Goal: Find specific page/section: Find specific page/section

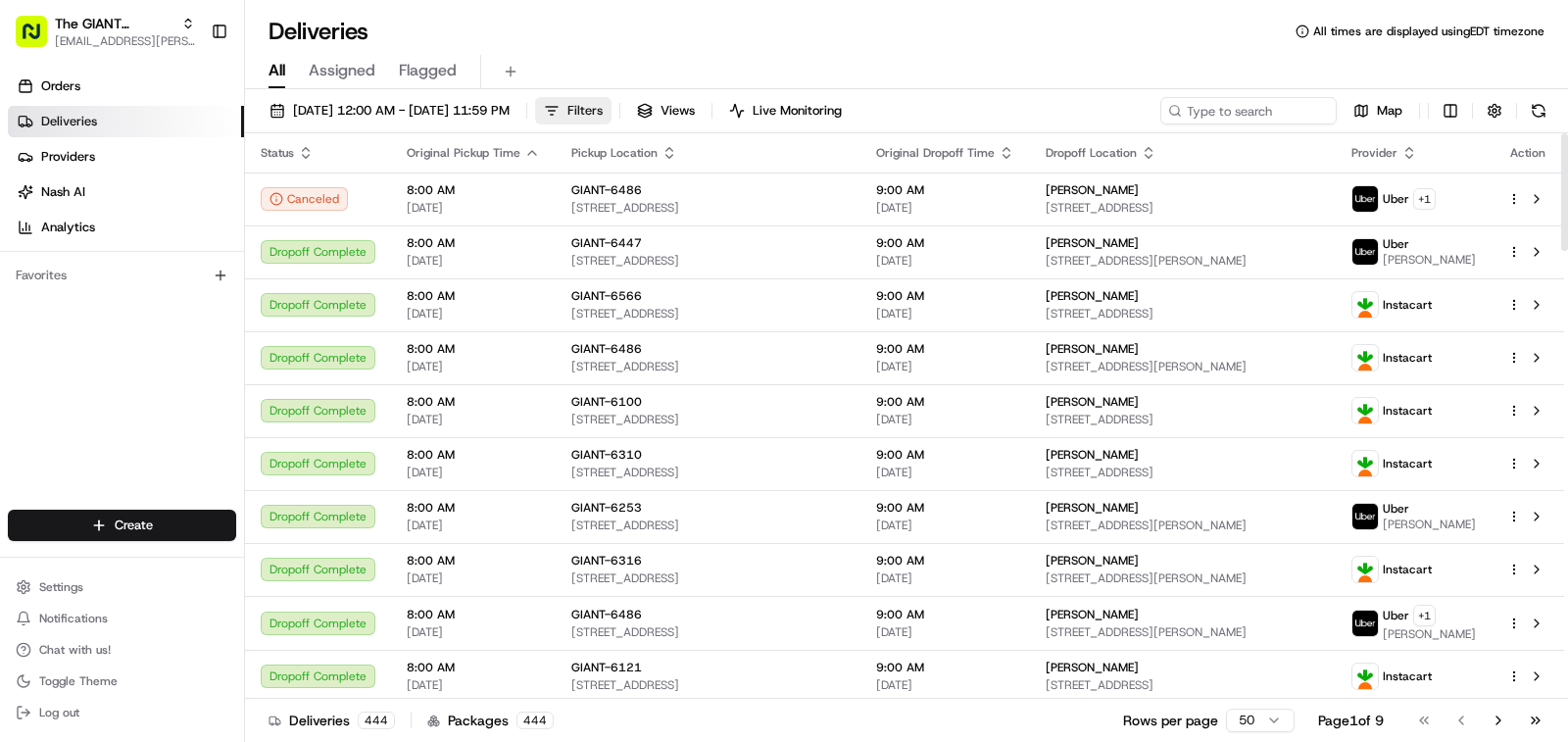
click at [611, 102] on button "Filters" at bounding box center [574, 110] width 77 height 28
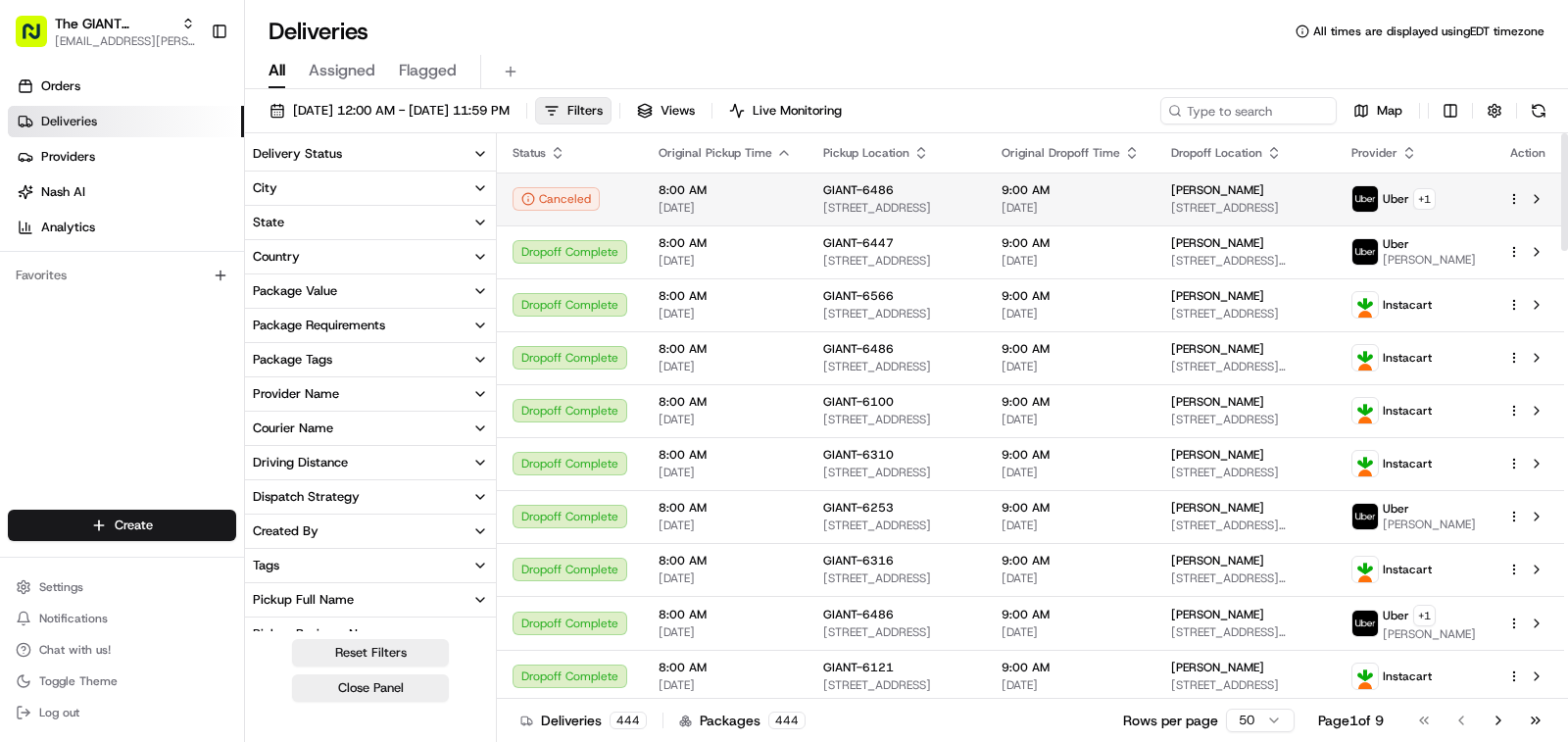
click at [611, 109] on button "Filters" at bounding box center [574, 110] width 77 height 28
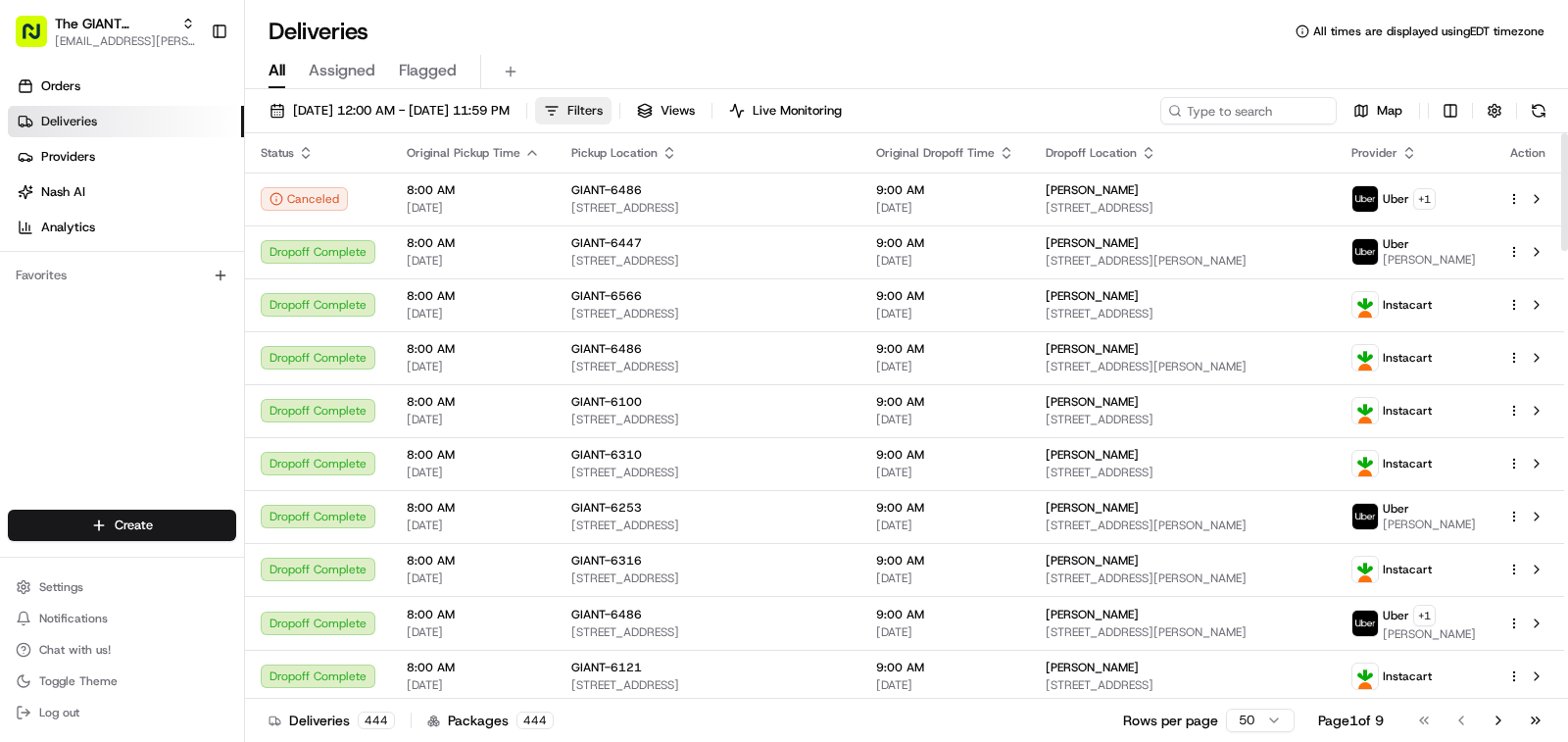
click at [611, 115] on button "Filters" at bounding box center [574, 110] width 77 height 28
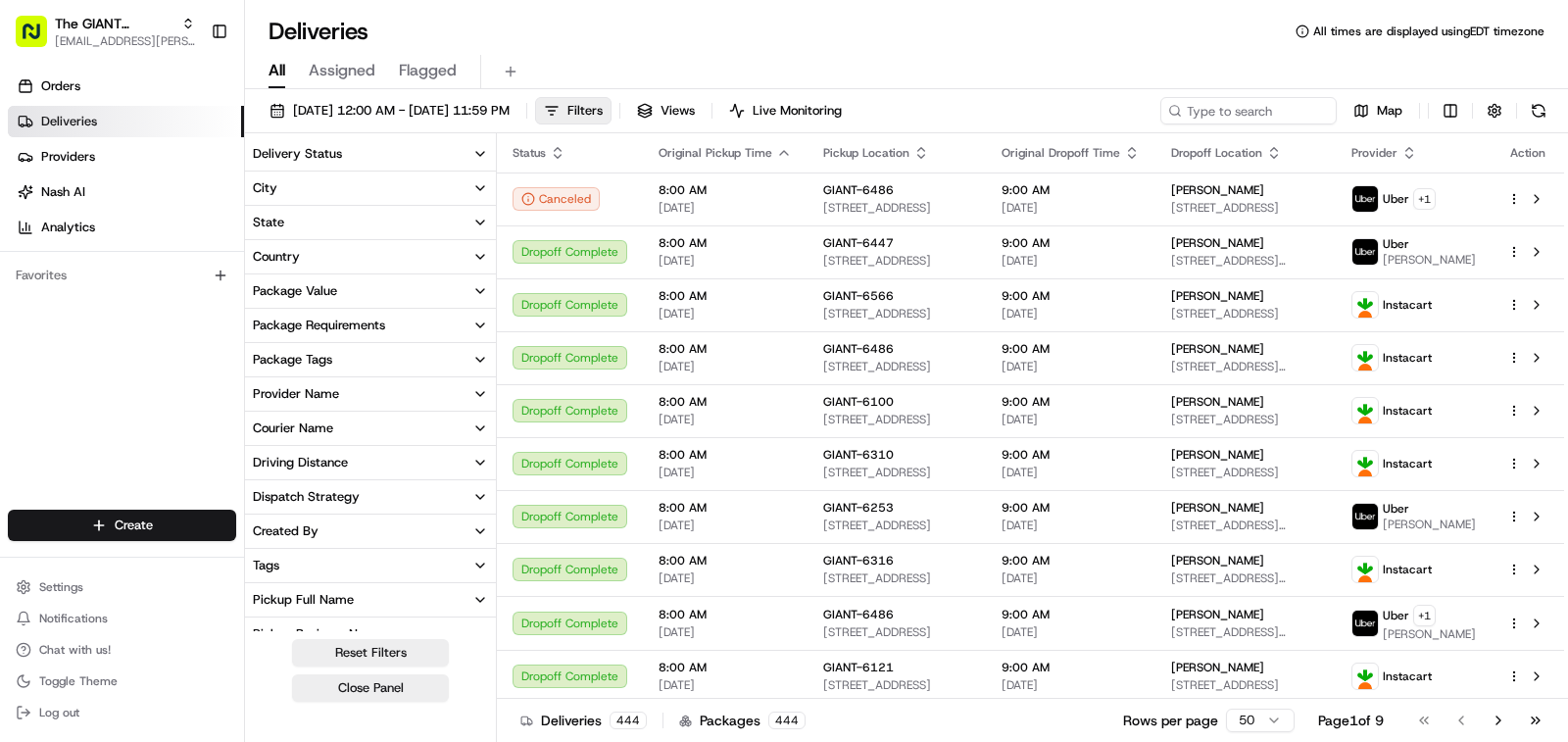
click at [465, 185] on button "City" at bounding box center [371, 188] width 250 height 34
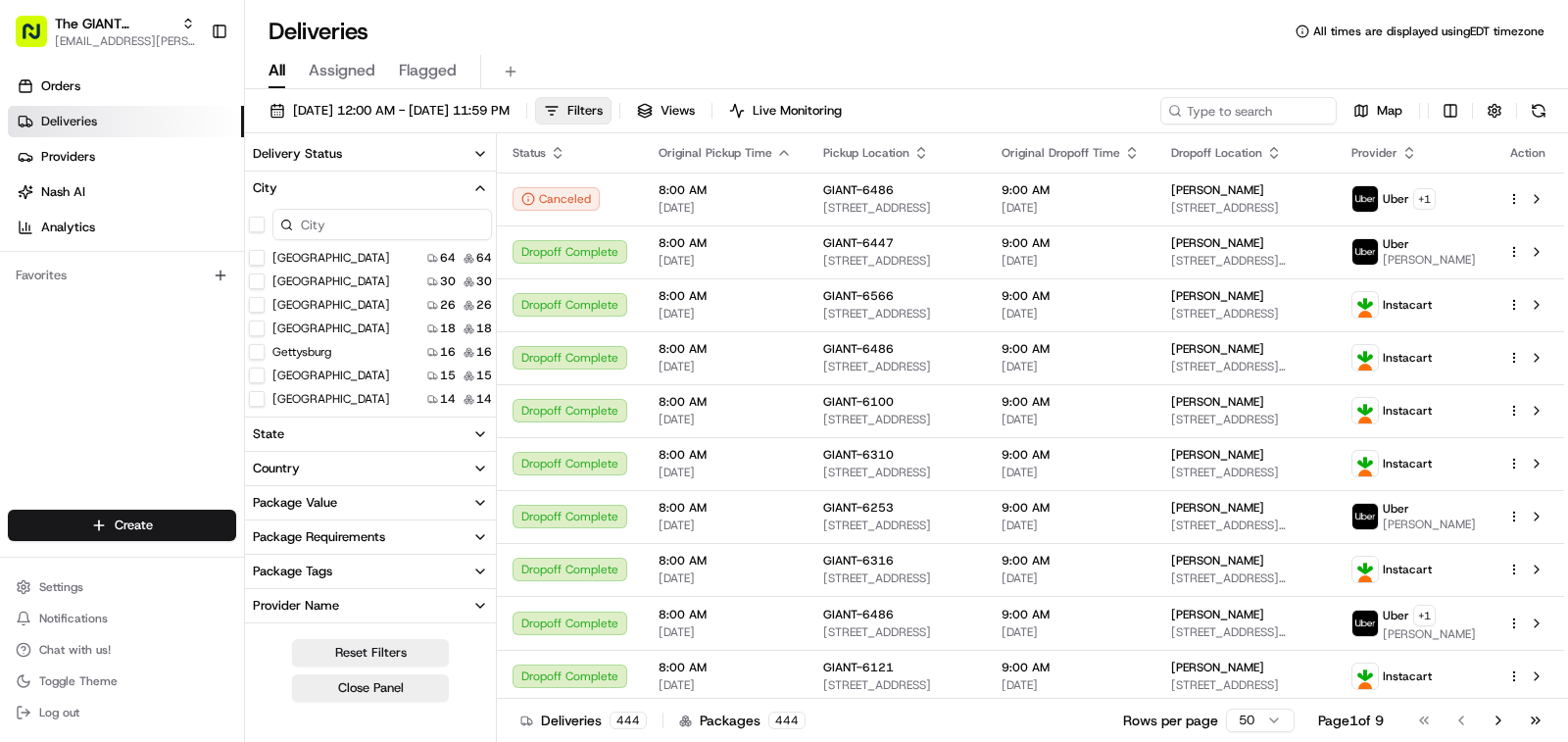
click at [381, 224] on input at bounding box center [381, 225] width 220 height 32
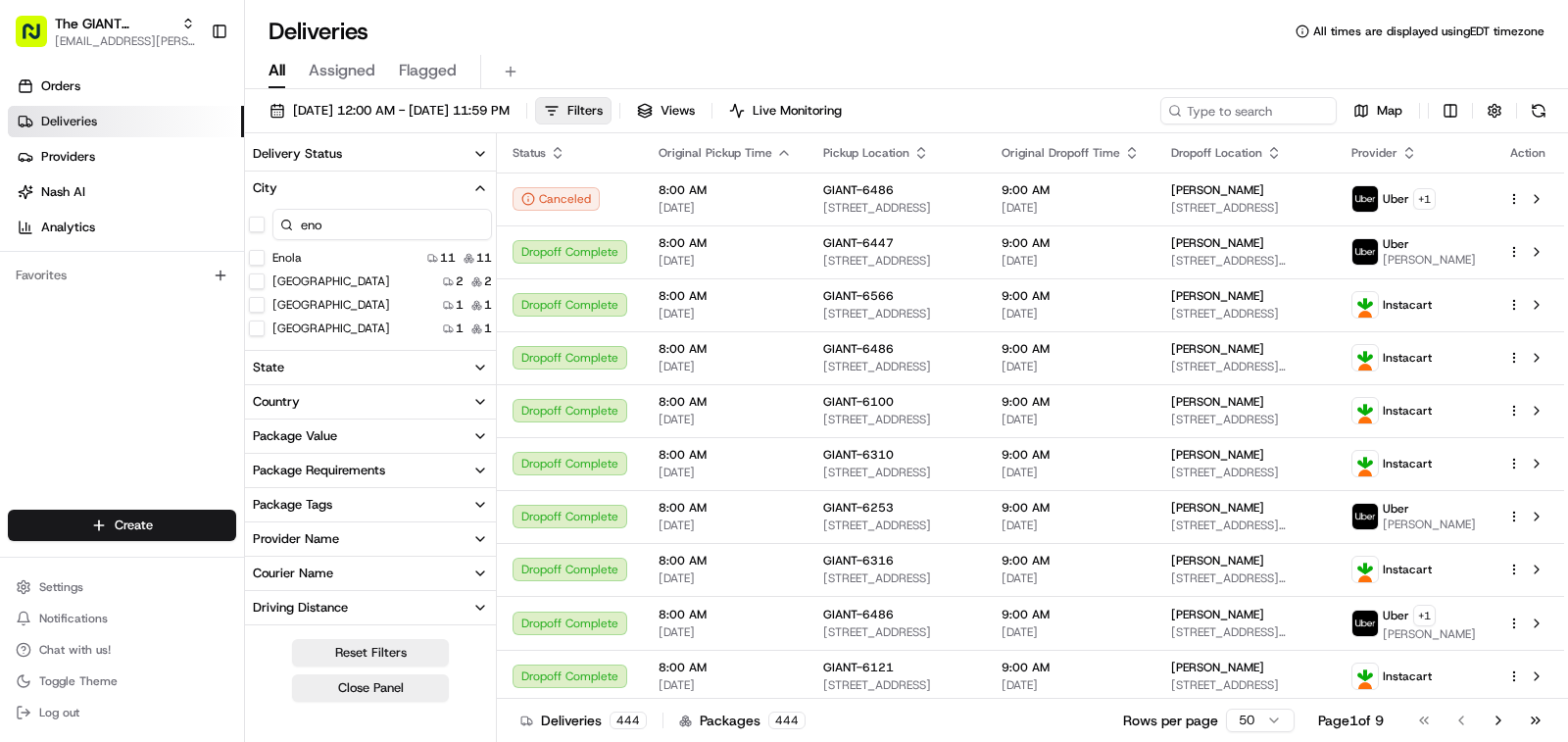
type input "eno"
click at [255, 254] on button "Enola" at bounding box center [257, 257] width 16 height 16
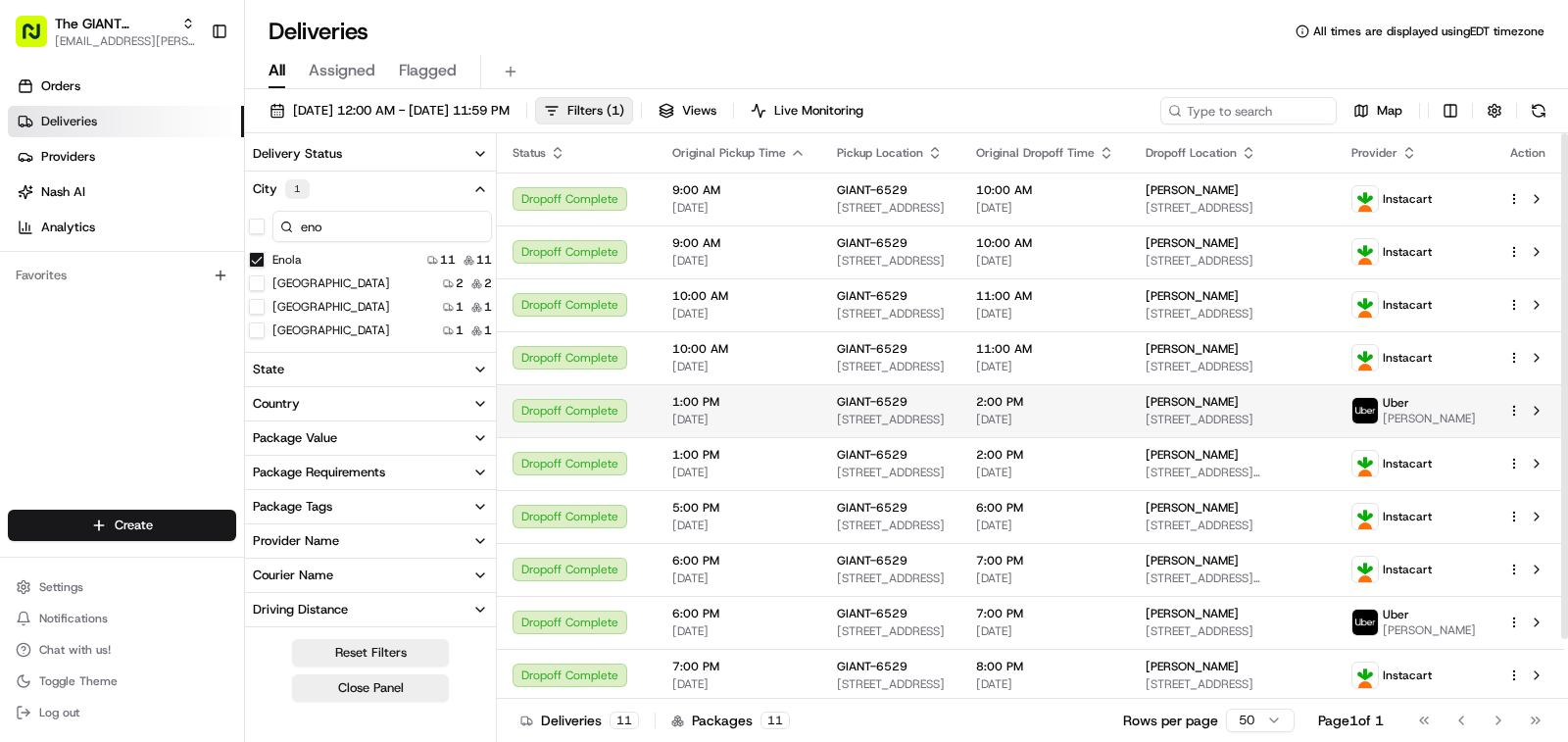
scroll to position [67, 0]
